Goal: Check status: Check status

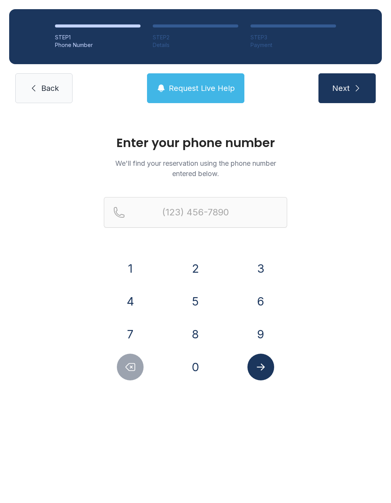
click at [265, 306] on button "6" at bounding box center [260, 301] width 27 height 27
click at [142, 272] on button "1" at bounding box center [130, 268] width 27 height 27
click at [197, 300] on button "5" at bounding box center [195, 301] width 27 height 27
click at [199, 337] on button "8" at bounding box center [195, 334] width 27 height 27
click at [140, 337] on button "7" at bounding box center [130, 334] width 27 height 27
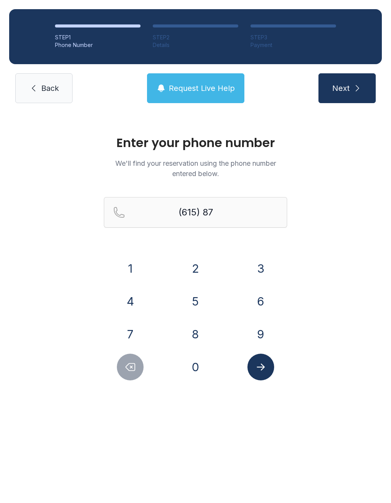
click at [268, 335] on button "9" at bounding box center [260, 334] width 27 height 27
click at [267, 335] on button "9" at bounding box center [260, 334] width 27 height 27
click at [201, 368] on button "0" at bounding box center [195, 366] width 27 height 27
click at [197, 332] on button "8" at bounding box center [195, 334] width 27 height 27
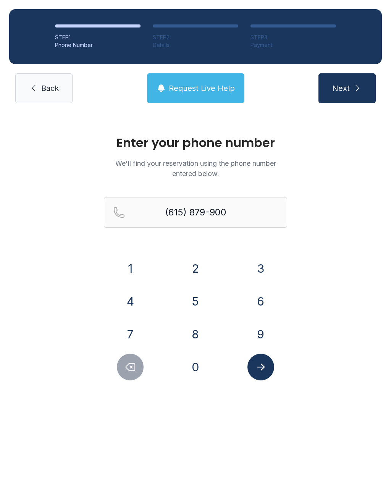
type input "[PHONE_NUMBER]"
click at [354, 91] on icon "submit" at bounding box center [357, 88] width 9 height 9
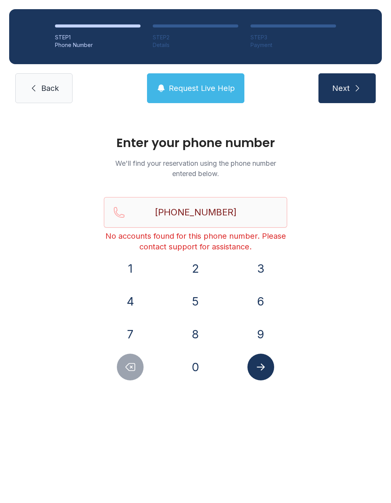
click at [45, 93] on link "Back" at bounding box center [43, 88] width 57 height 30
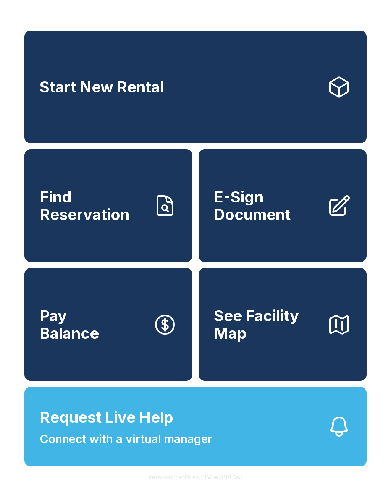
click at [134, 223] on span "Find Reservation" at bounding box center [93, 205] width 107 height 35
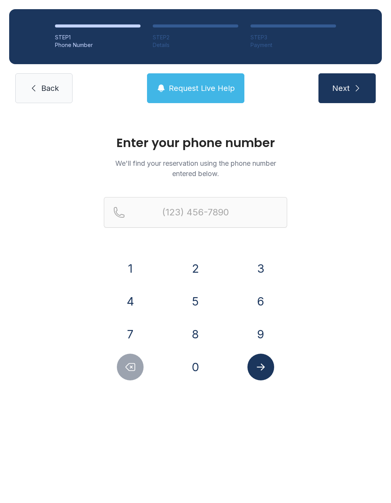
click at [259, 303] on button "6" at bounding box center [260, 301] width 27 height 27
click at [141, 266] on button "1" at bounding box center [130, 268] width 27 height 27
click at [196, 304] on button "5" at bounding box center [195, 301] width 27 height 27
click at [198, 337] on button "8" at bounding box center [195, 334] width 27 height 27
click at [129, 338] on button "7" at bounding box center [130, 334] width 27 height 27
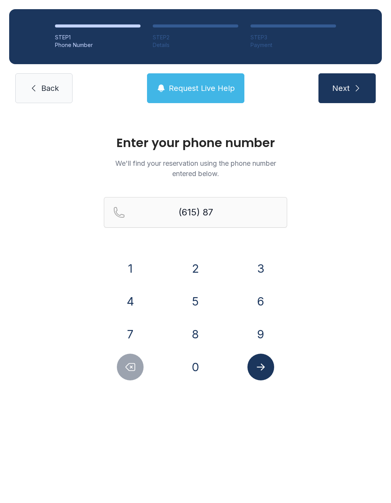
click at [263, 334] on button "9" at bounding box center [260, 334] width 27 height 27
click at [263, 333] on button "9" at bounding box center [260, 334] width 27 height 27
click at [198, 369] on button "0" at bounding box center [195, 366] width 27 height 27
click at [198, 368] on button "0" at bounding box center [195, 366] width 27 height 27
click at [194, 338] on button "8" at bounding box center [195, 334] width 27 height 27
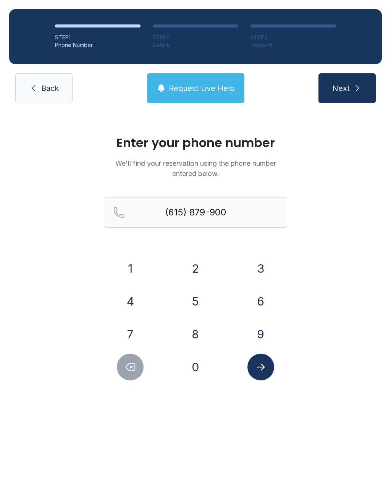
type input "[PHONE_NUMBER]"
click at [264, 370] on icon "Submit lookup form" at bounding box center [260, 366] width 11 height 11
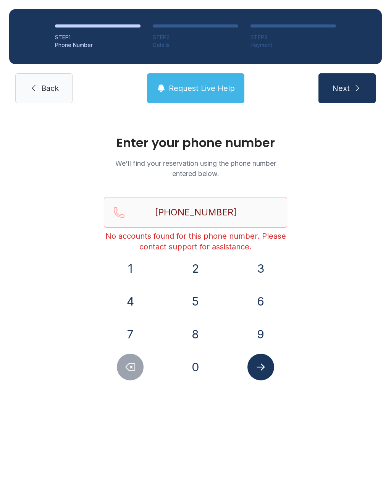
click at [205, 90] on span "Request Live Help" at bounding box center [202, 88] width 66 height 11
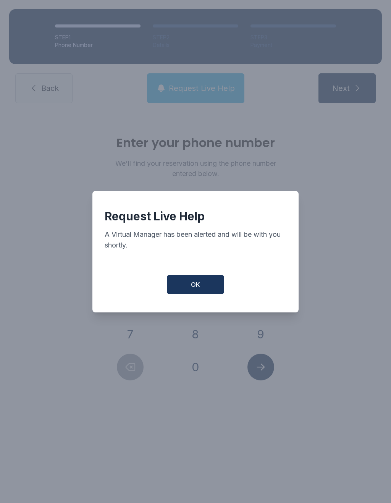
click at [206, 292] on button "OK" at bounding box center [195, 284] width 57 height 19
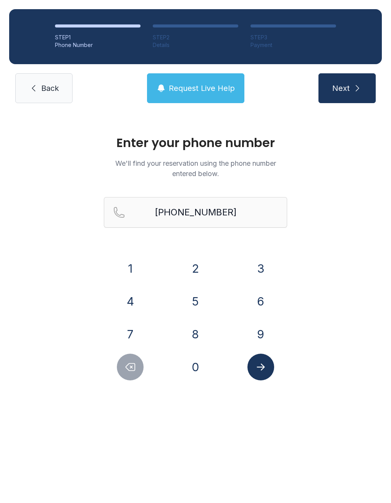
click at [344, 88] on span "Next" at bounding box center [341, 88] width 18 height 11
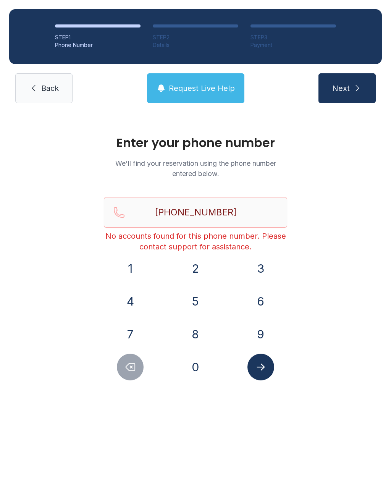
click at [42, 98] on link "Back" at bounding box center [43, 88] width 57 height 30
